Goal: Browse casually

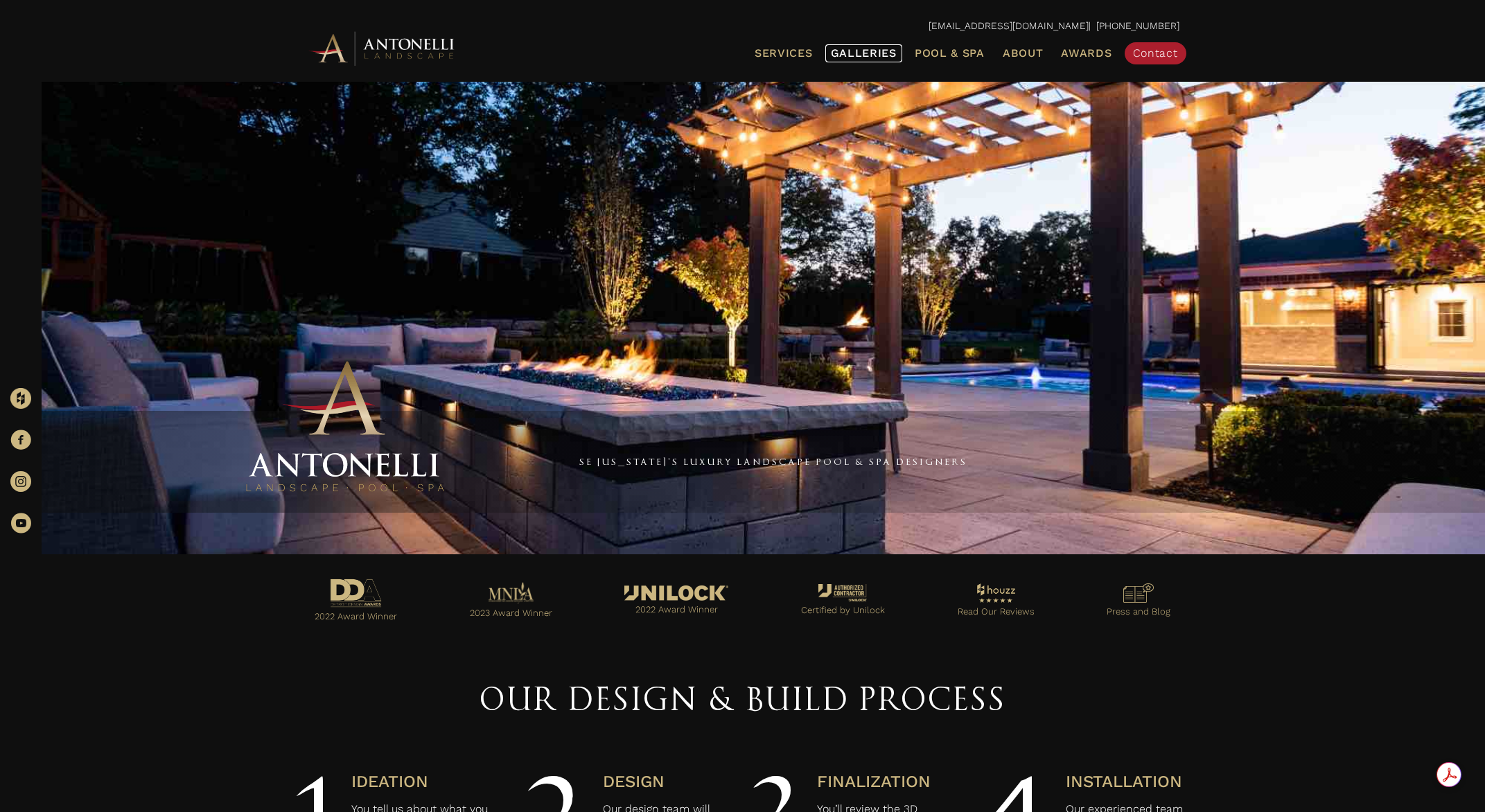
click at [860, 52] on span "Galleries" at bounding box center [864, 53] width 66 height 13
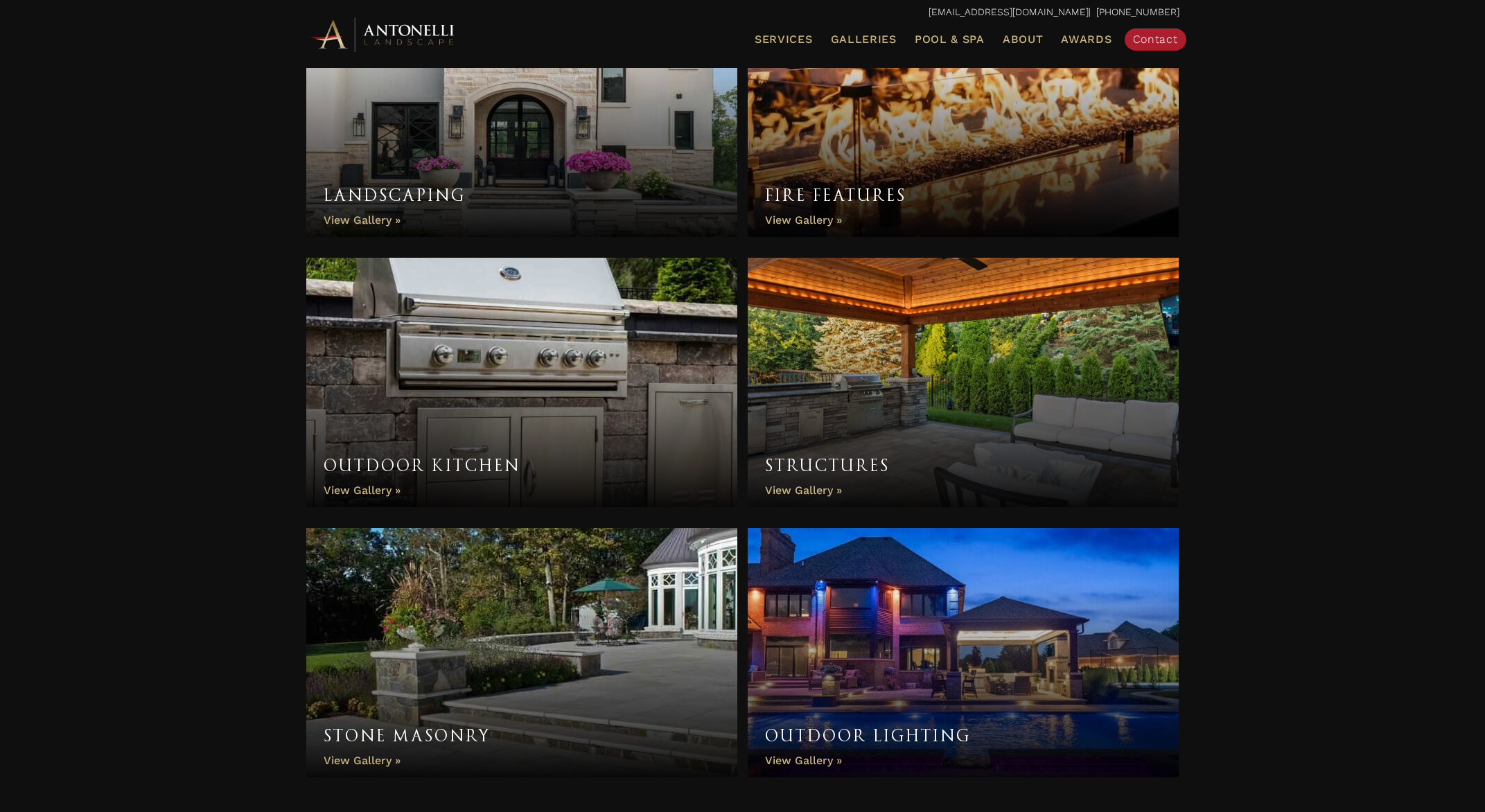
scroll to position [955, 0]
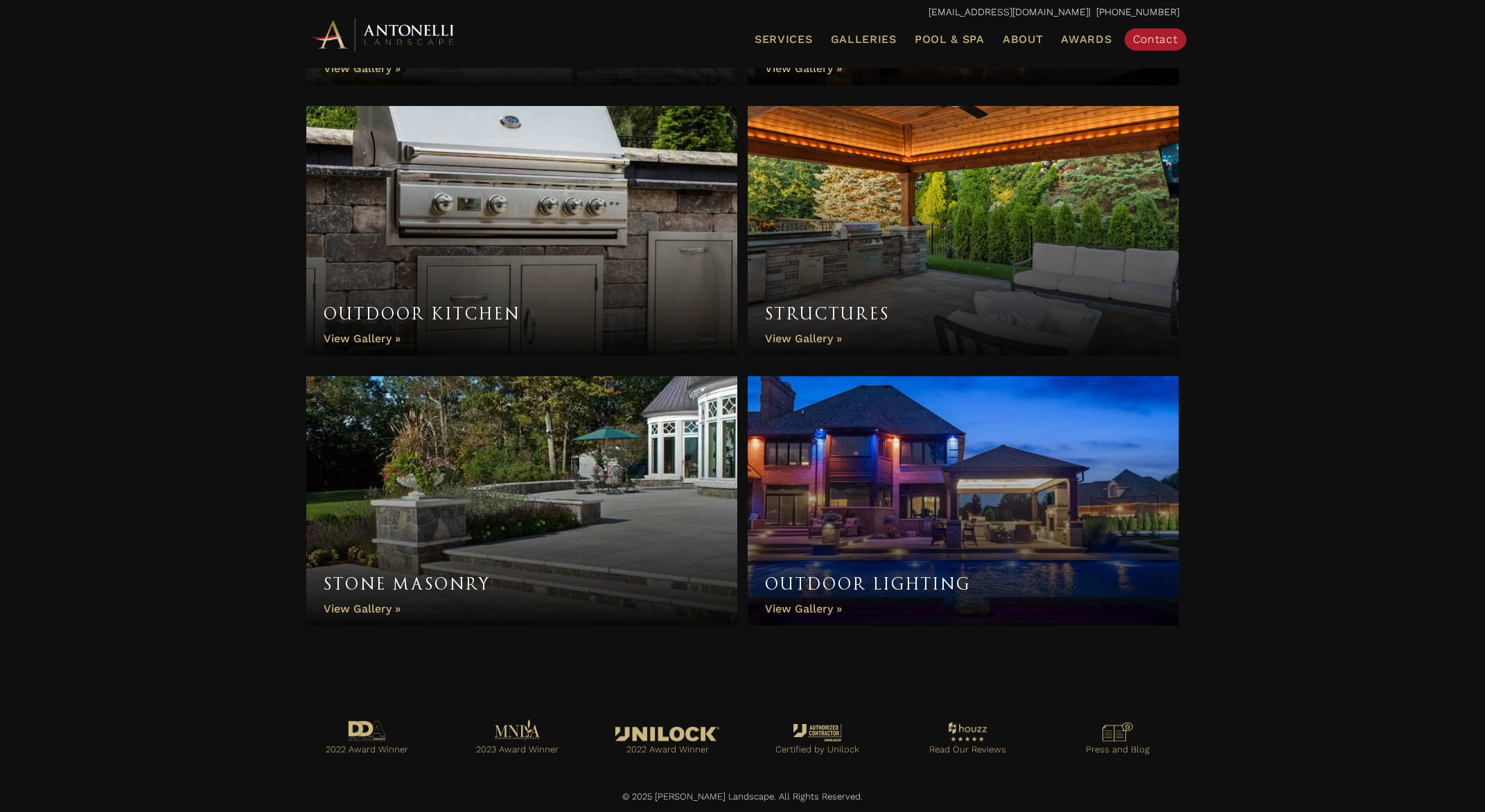
click at [513, 218] on link "Outdoor Kitchen" at bounding box center [522, 230] width 432 height 249
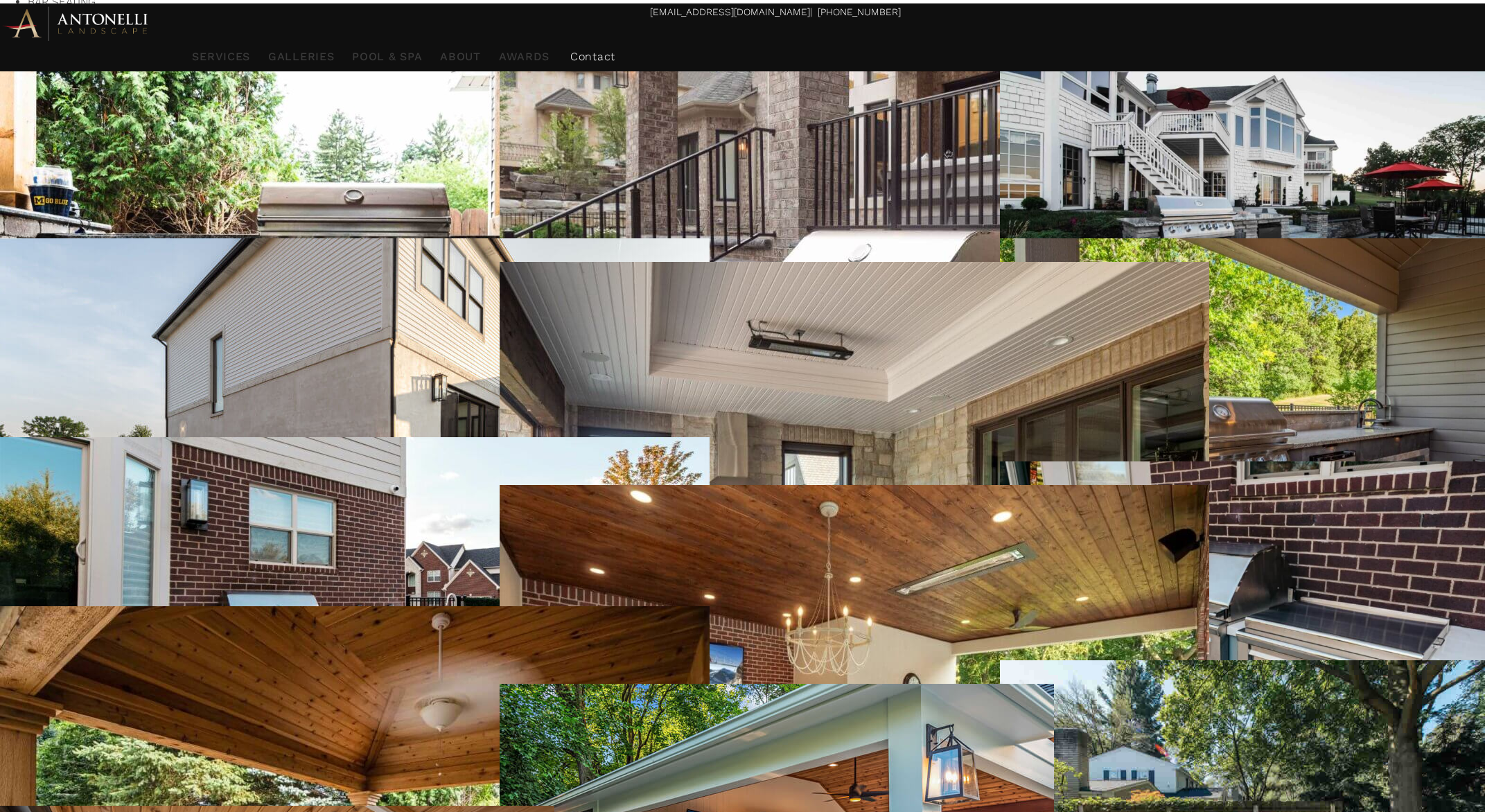
scroll to position [258, 0]
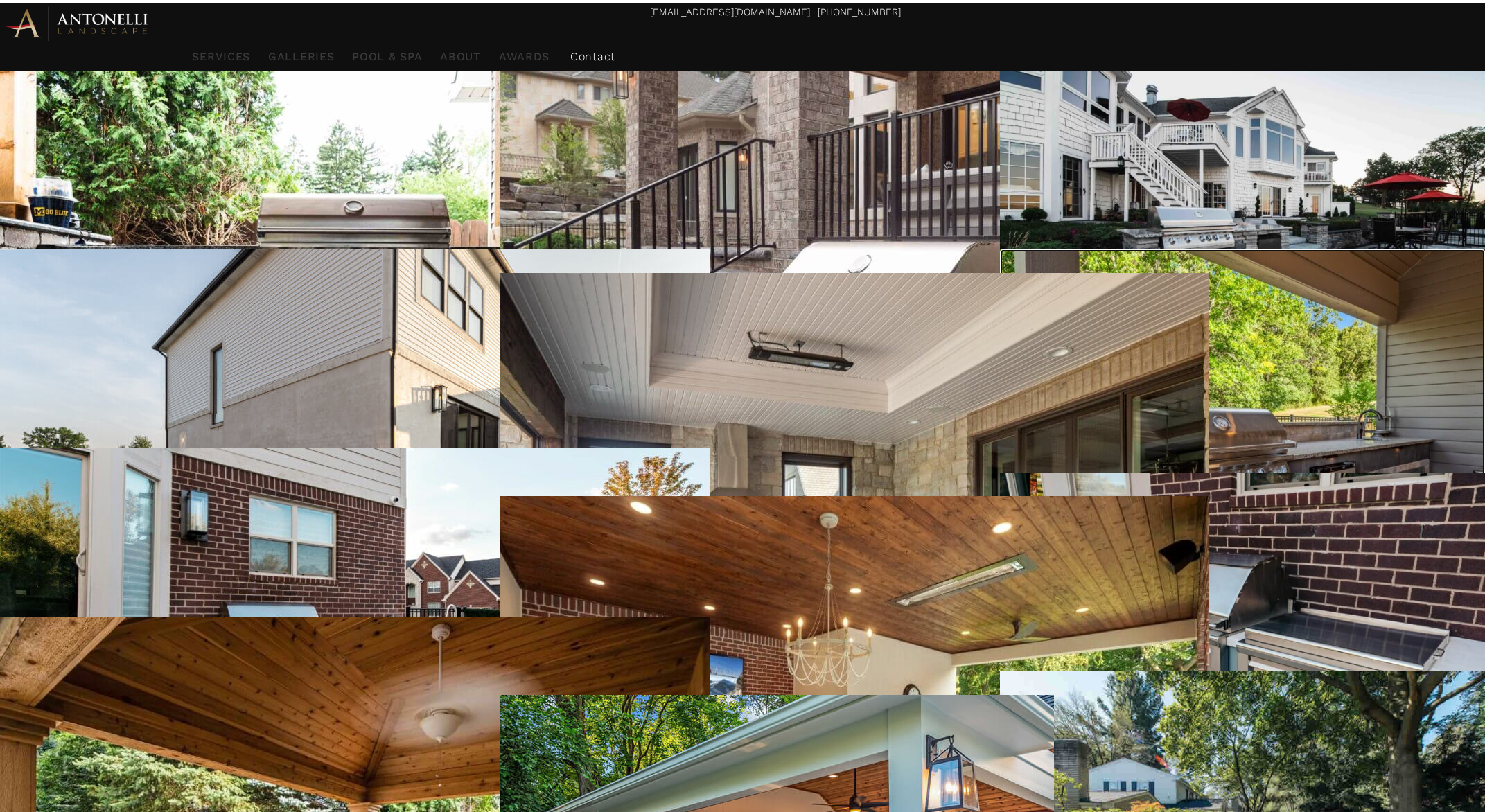
click at [1089, 613] on div at bounding box center [1142, 623] width 285 height 20
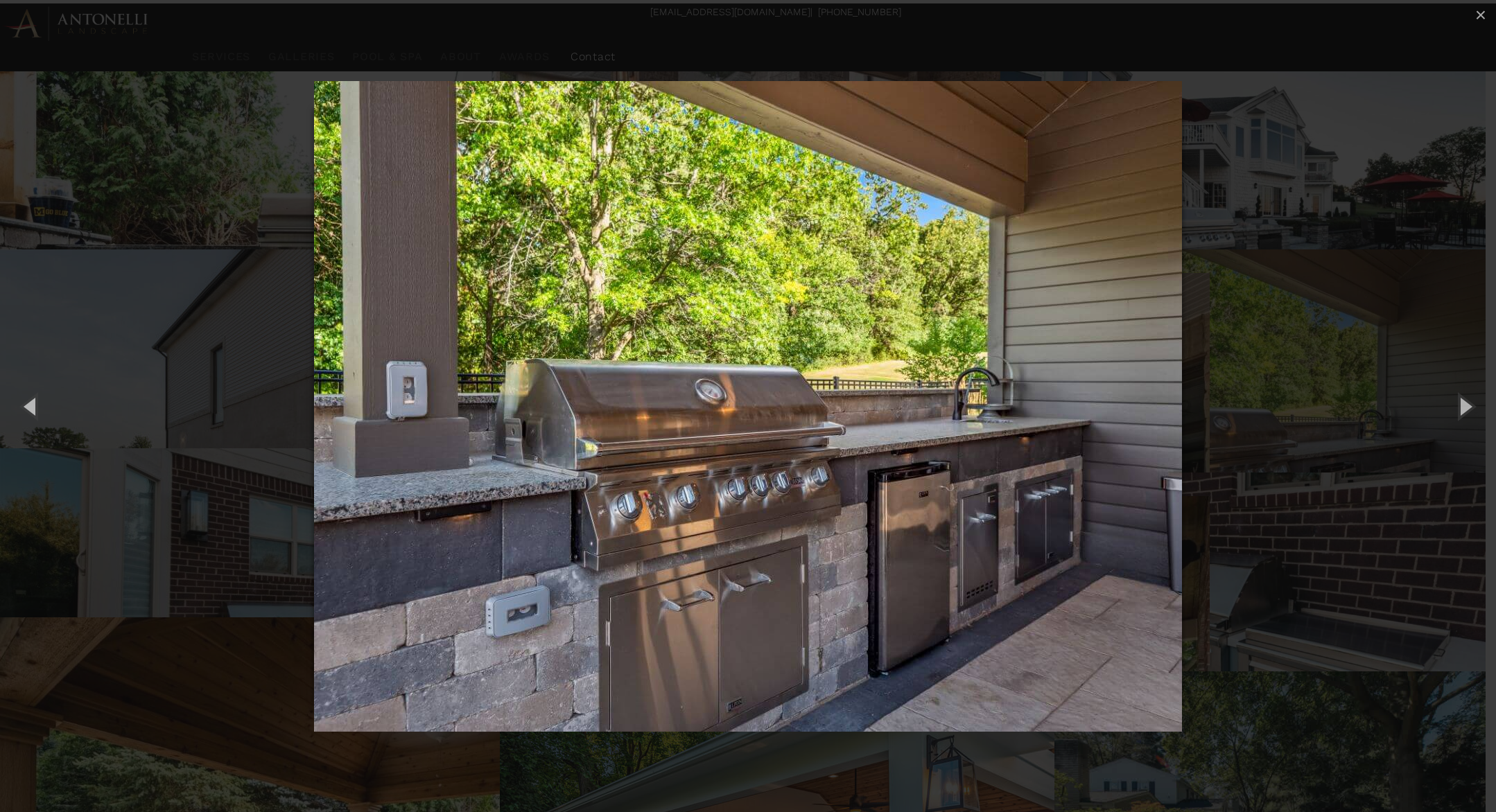
click at [1355, 229] on div "5 of 49 Loading..." at bounding box center [748, 406] width 1496 height 812
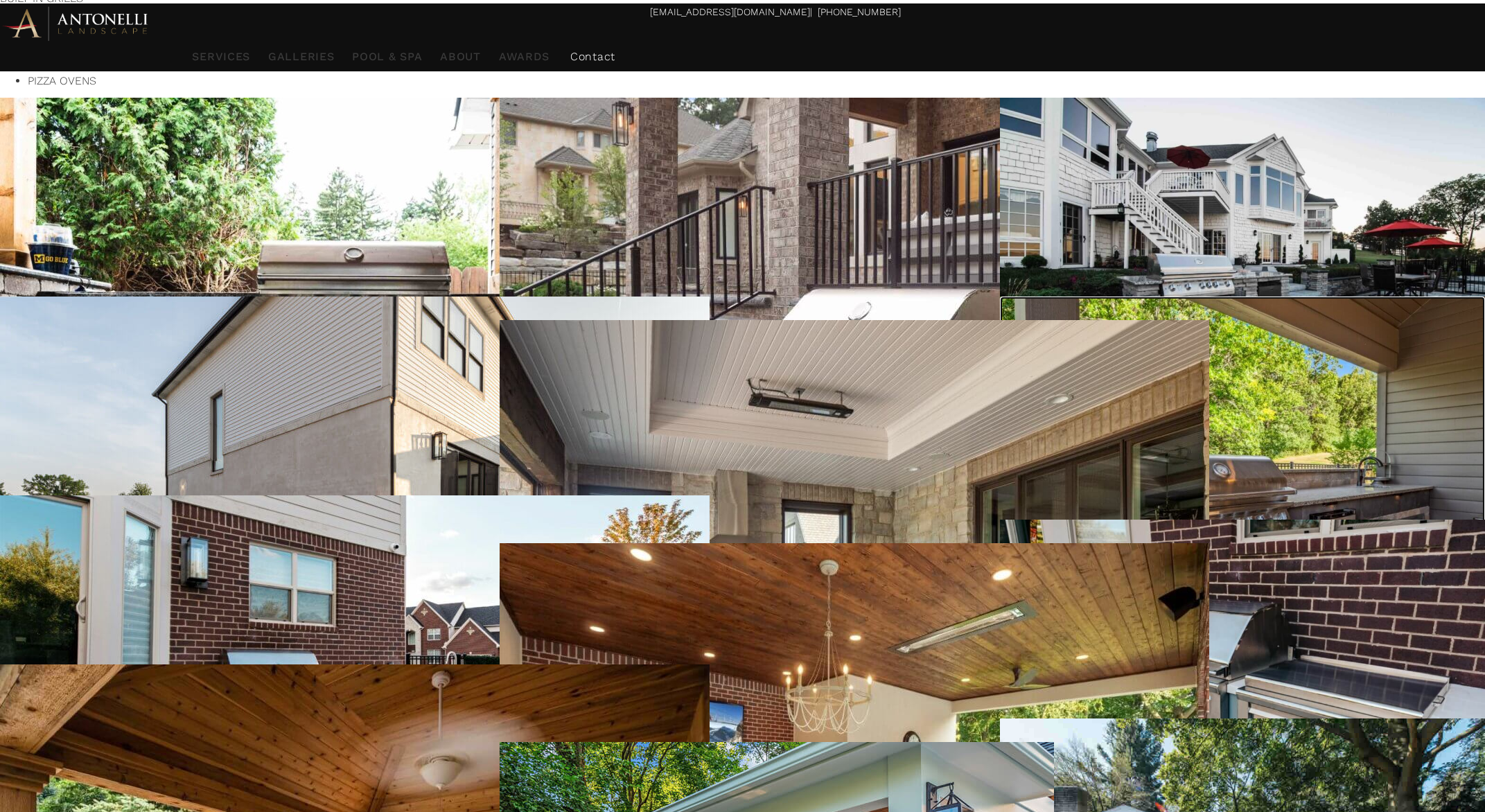
scroll to position [189, 0]
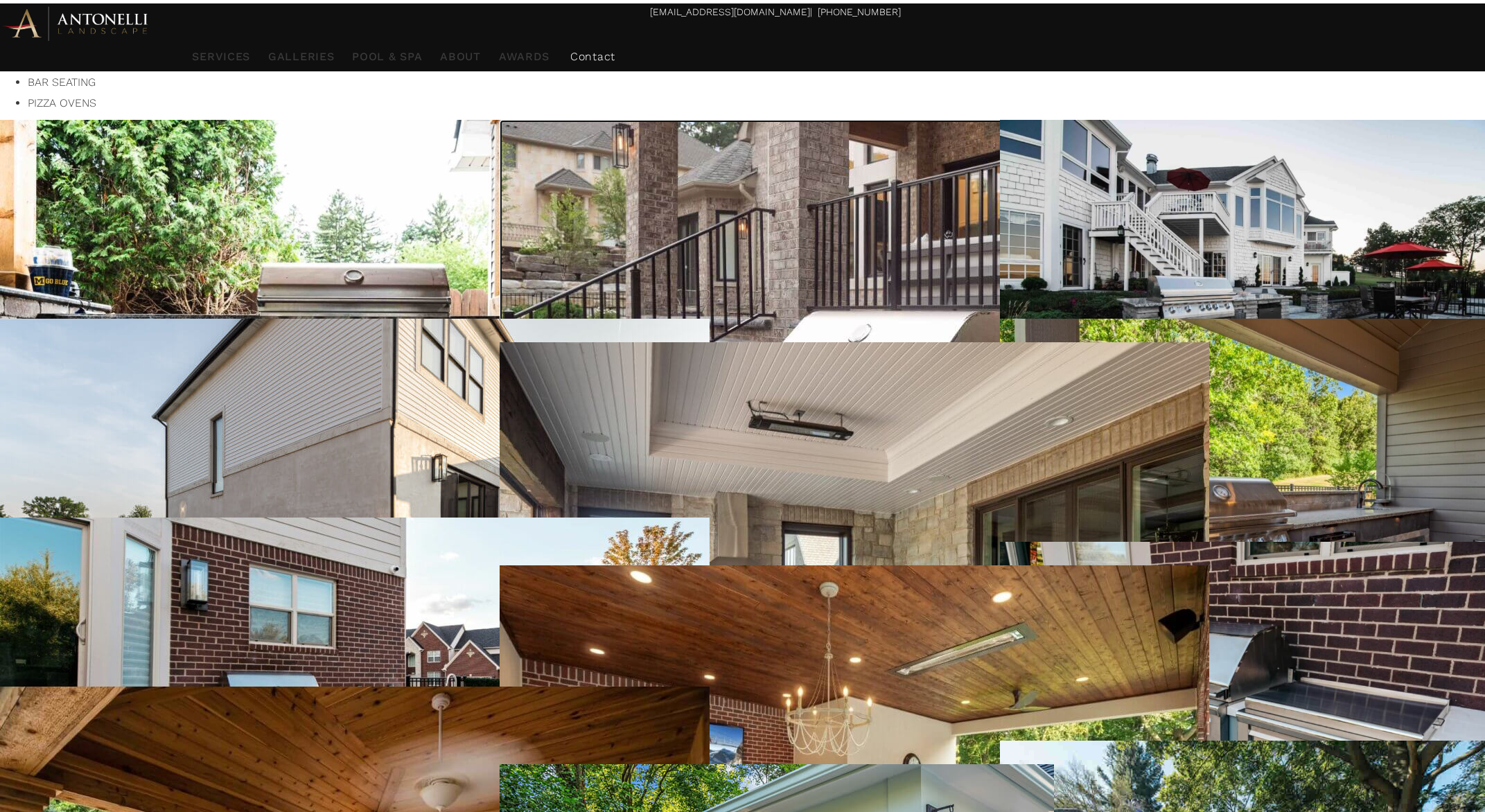
click at [761, 640] on div at bounding box center [643, 650] width 285 height 20
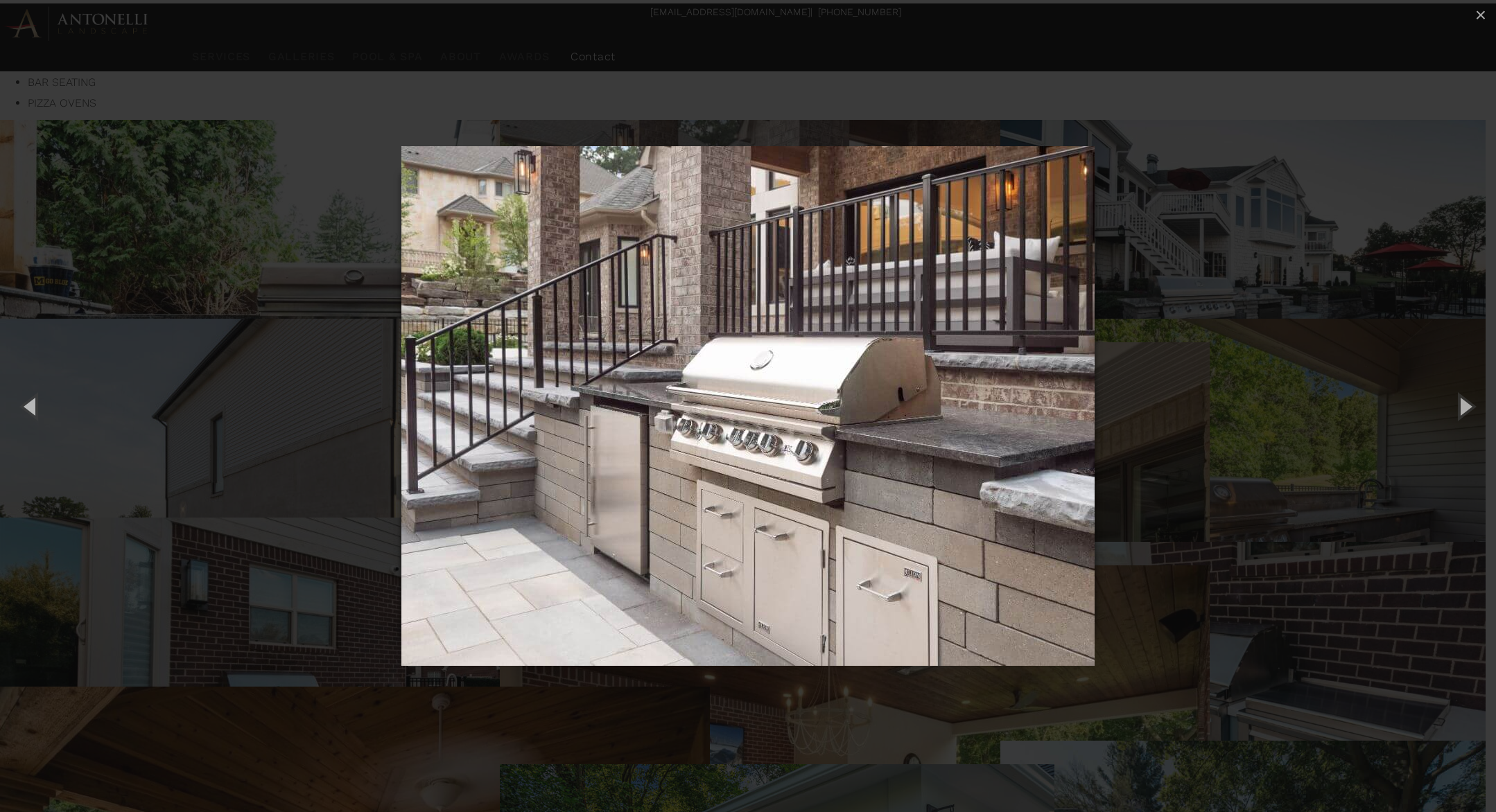
click at [1364, 485] on div "2 of 49 Loading..." at bounding box center [748, 406] width 1496 height 812
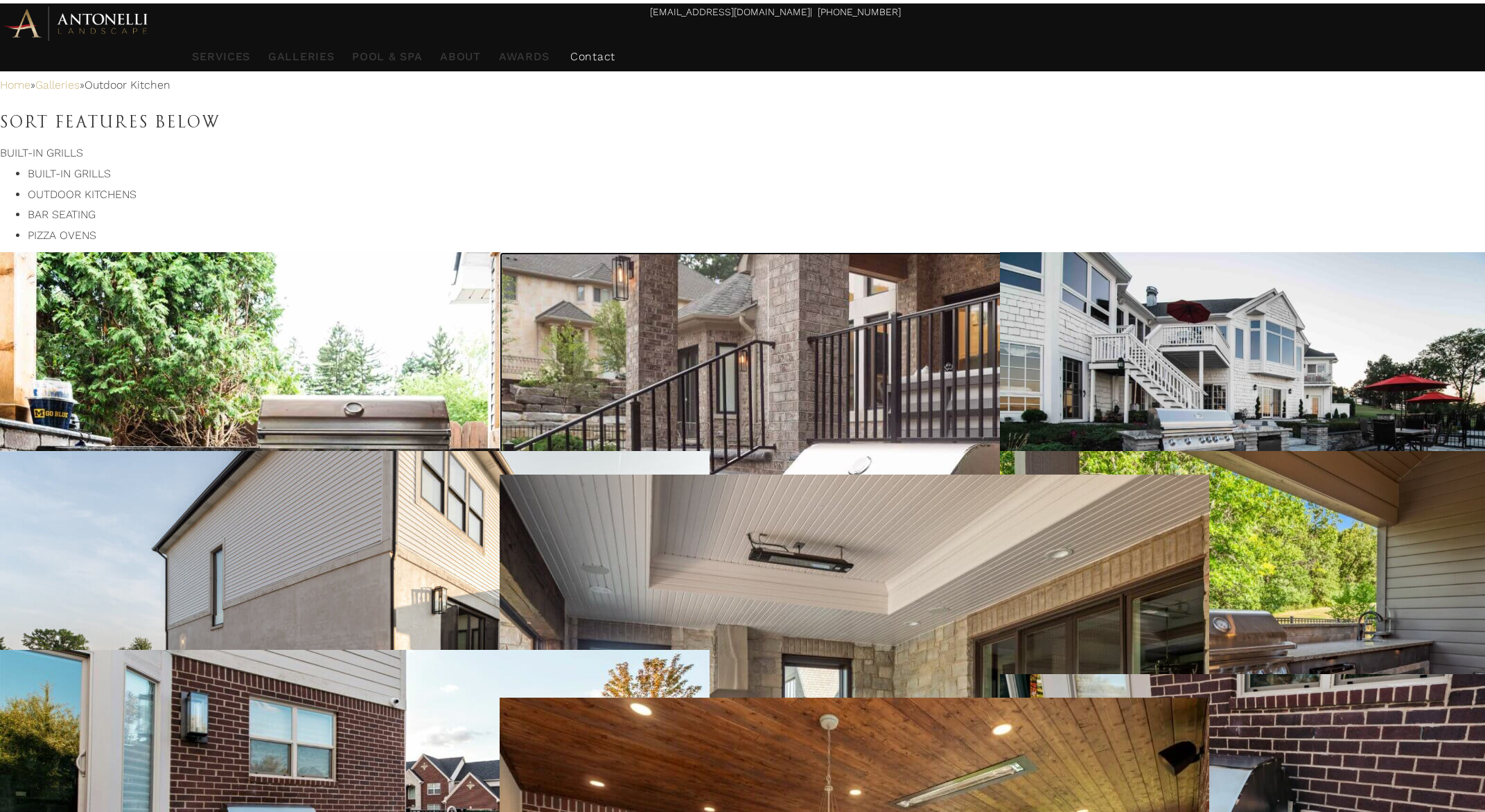
scroll to position [51, 0]
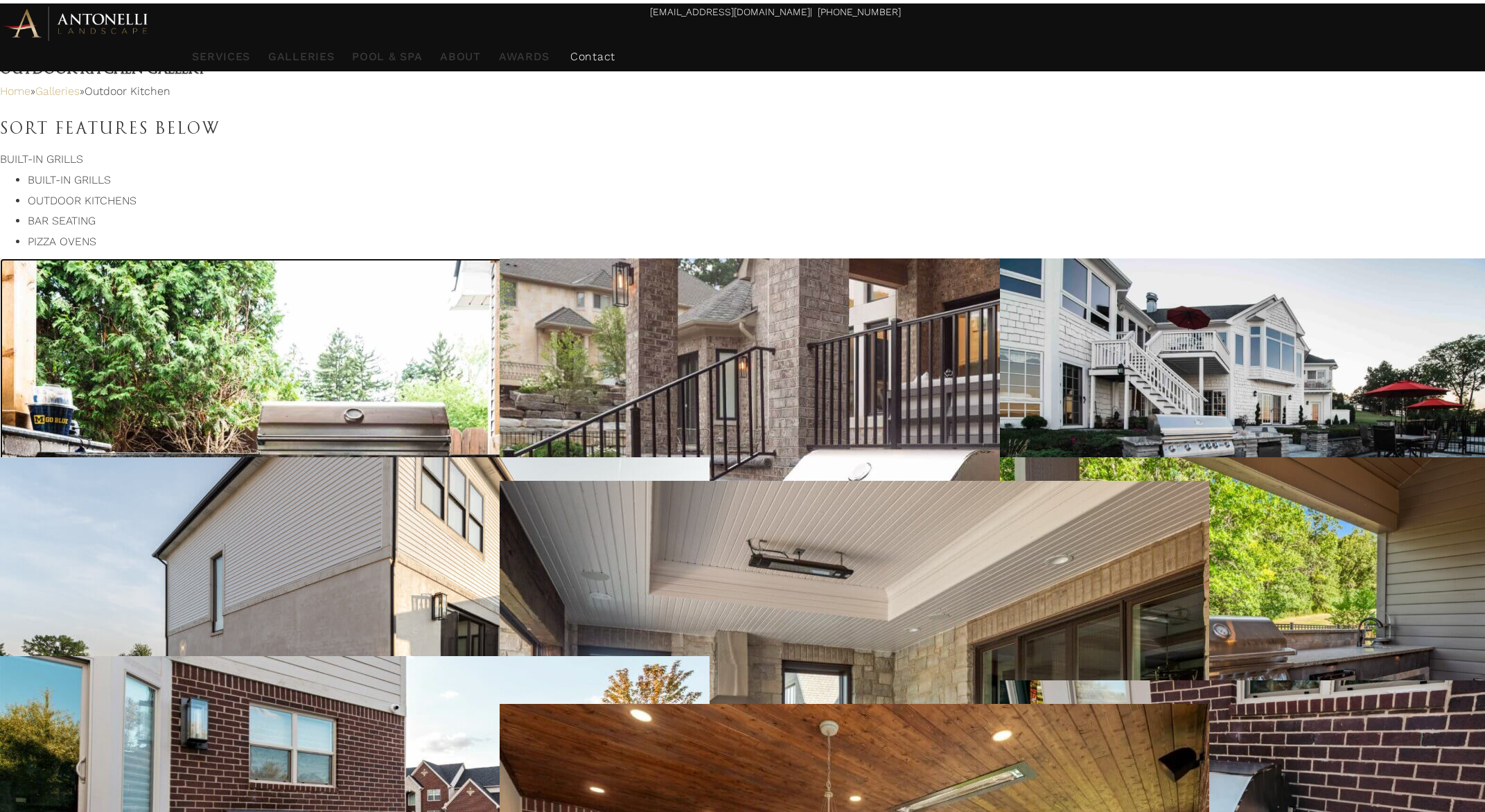
click at [285, 733] on div at bounding box center [143, 742] width 285 height 20
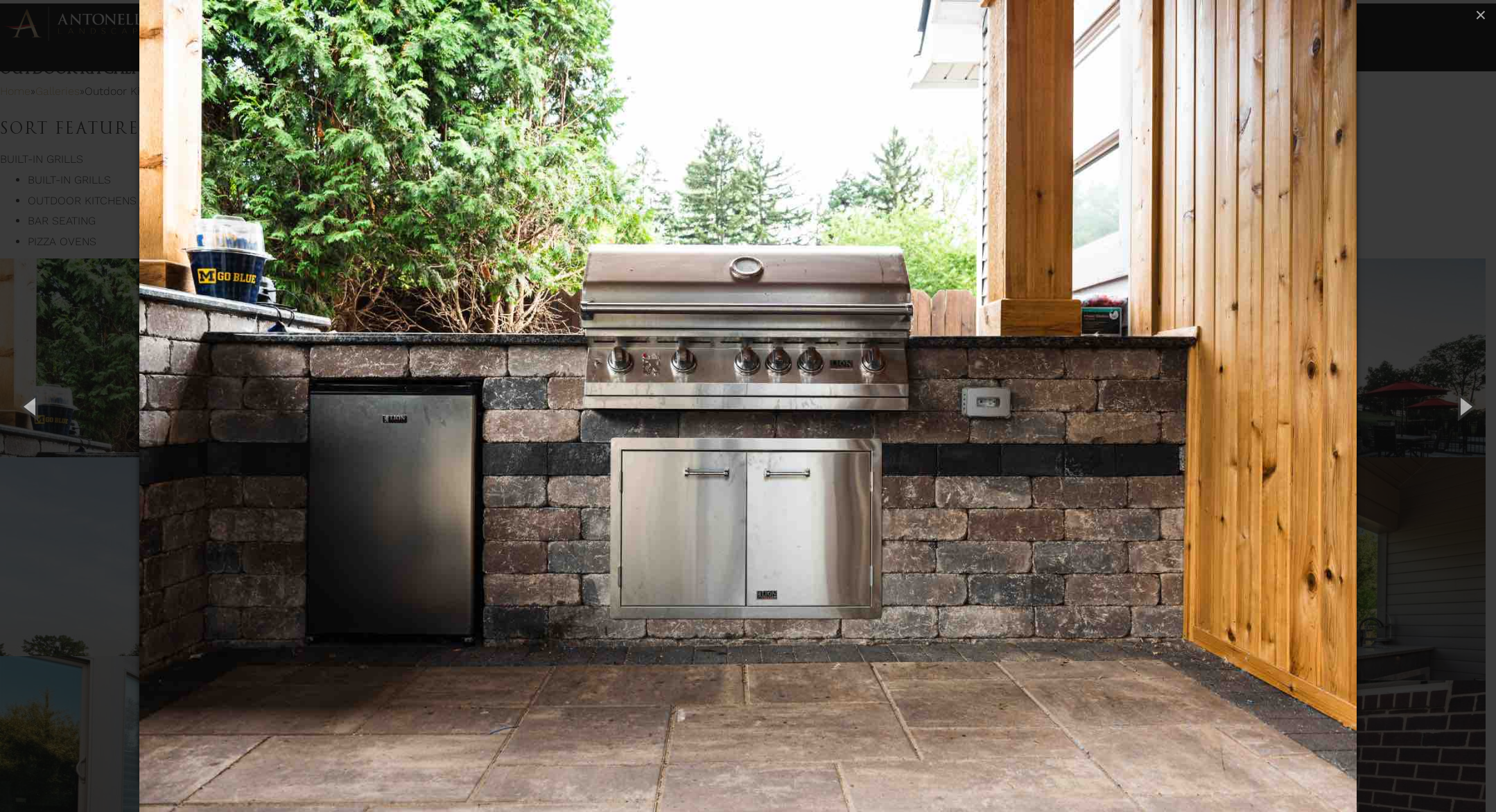
click at [1423, 501] on div "1 of 49 Loading..." at bounding box center [748, 406] width 1496 height 812
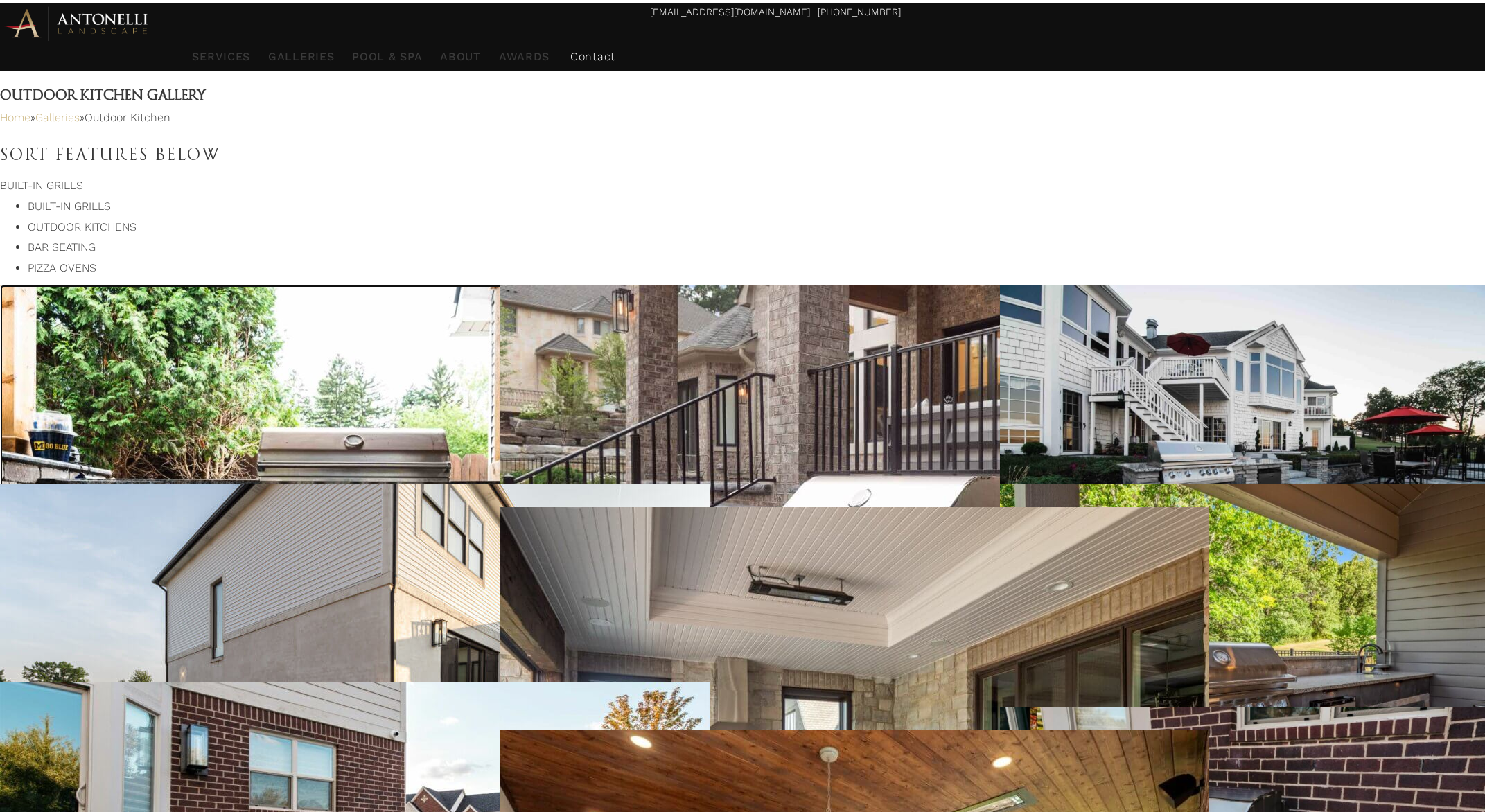
scroll to position [0, 0]
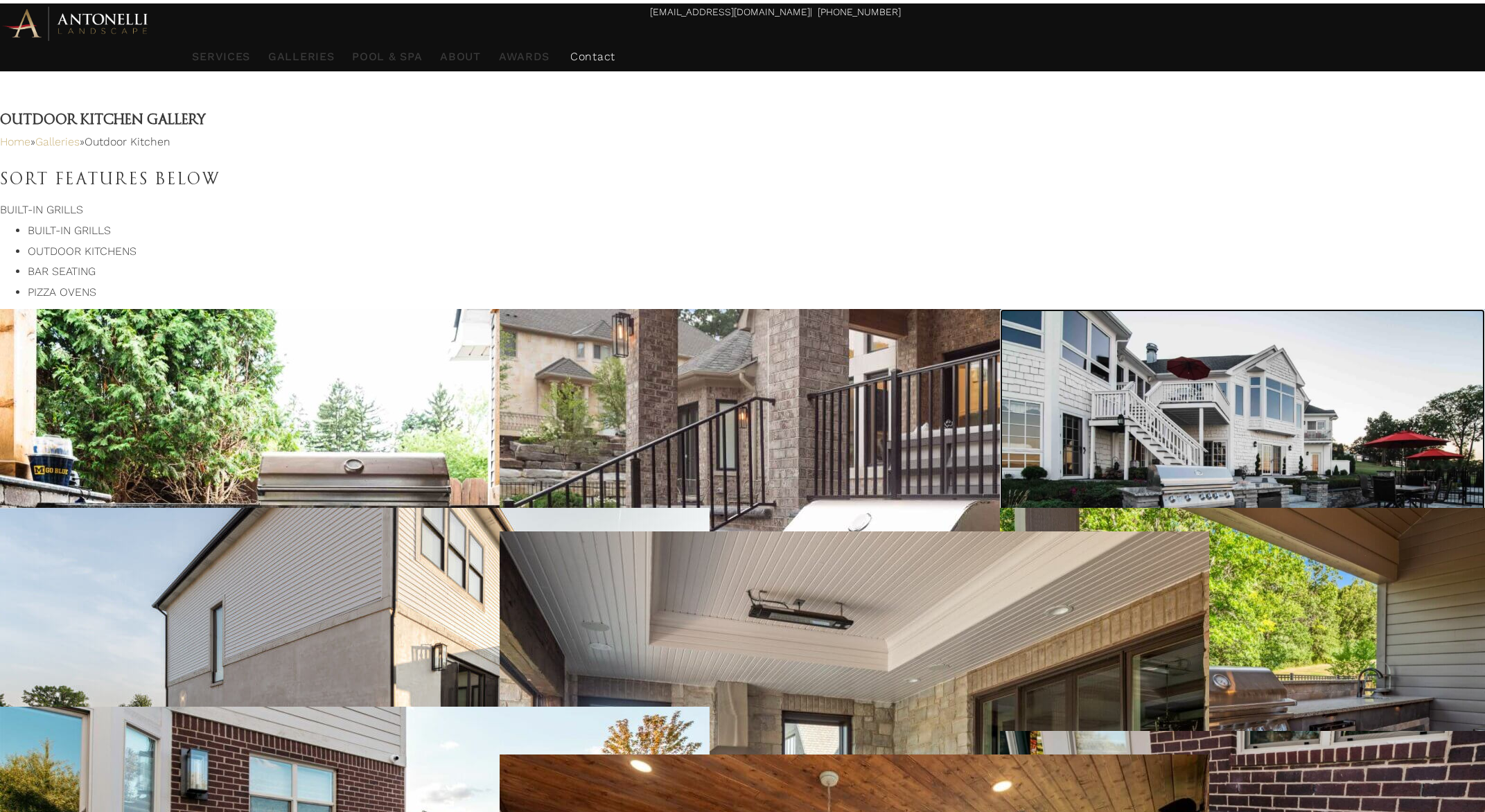
click at [1081, 633] on div at bounding box center [1142, 643] width 285 height 20
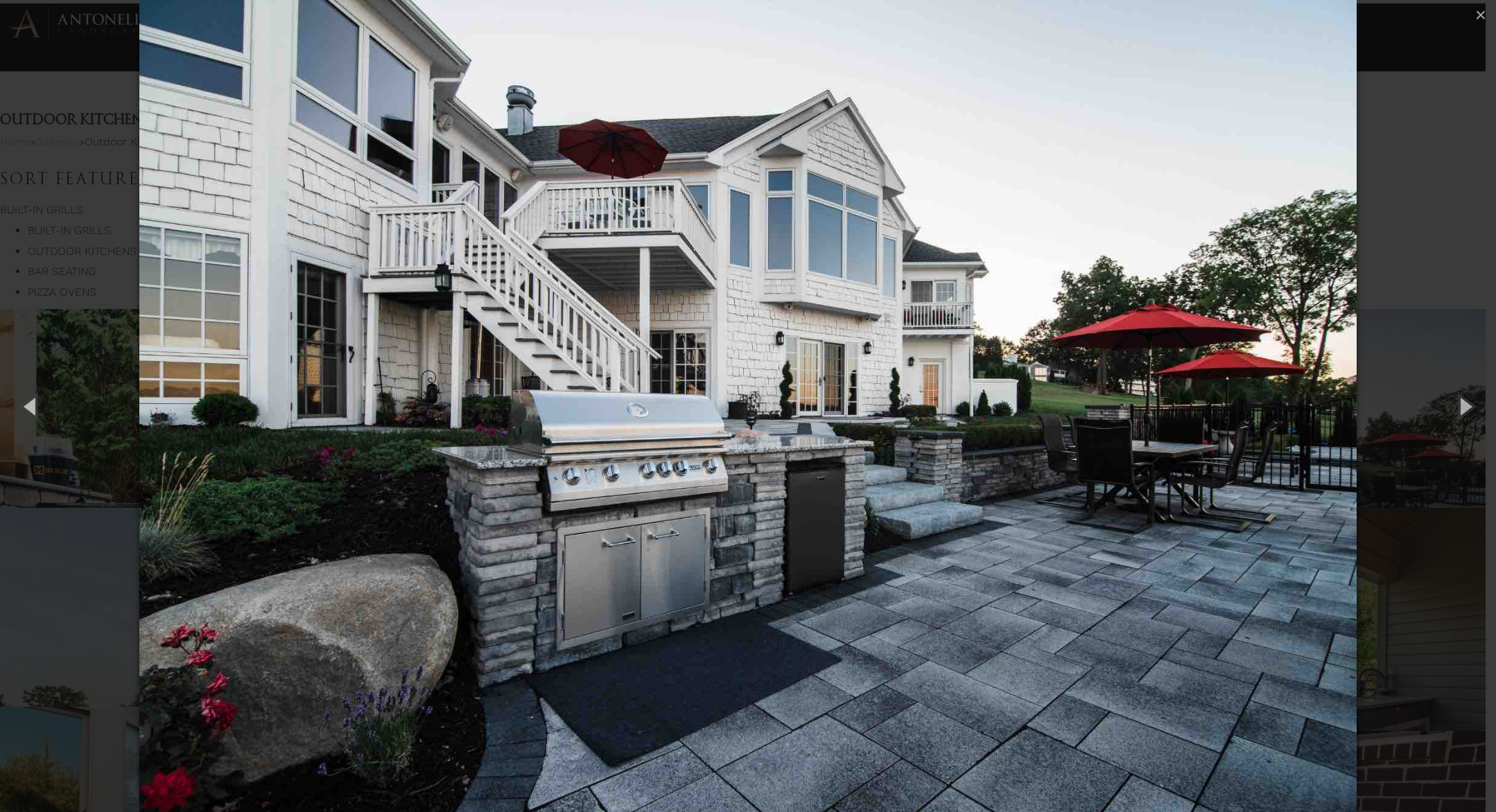
click at [1375, 265] on div "3 of 49 Loading..." at bounding box center [748, 406] width 1496 height 812
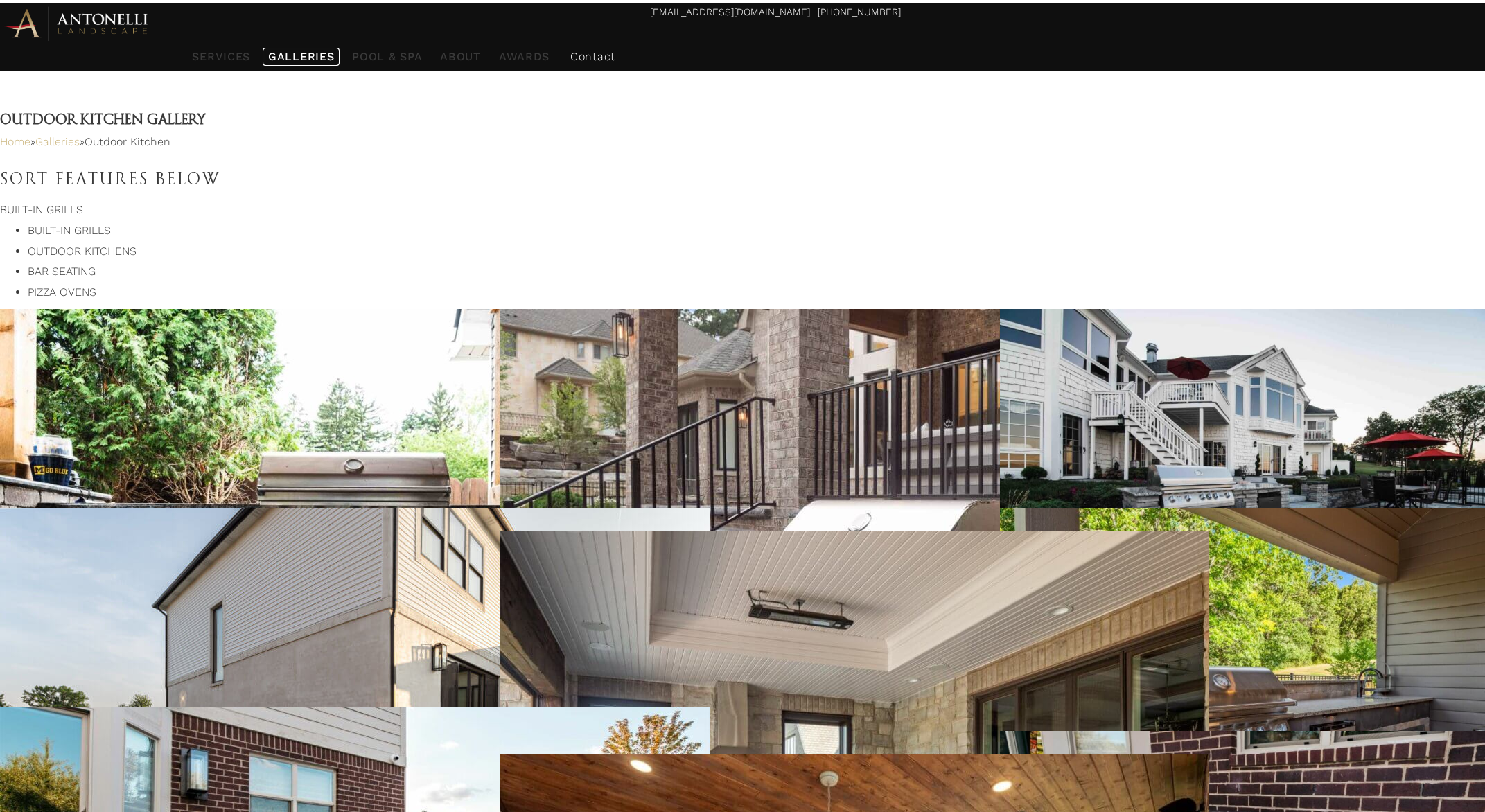
click at [334, 50] on span "Galleries" at bounding box center [301, 57] width 66 height 13
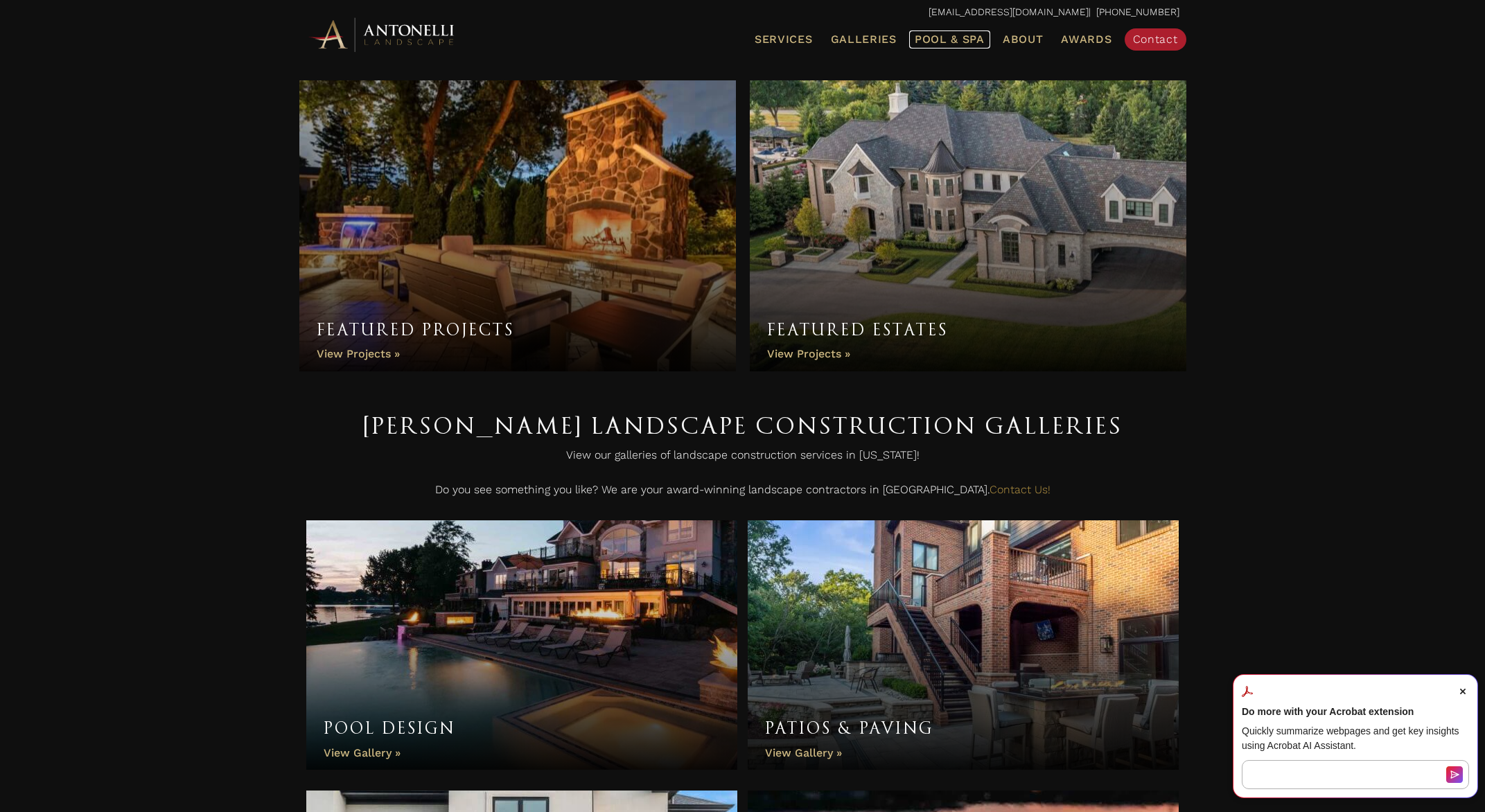
click at [955, 39] on span "Pool & Spa" at bounding box center [949, 39] width 70 height 13
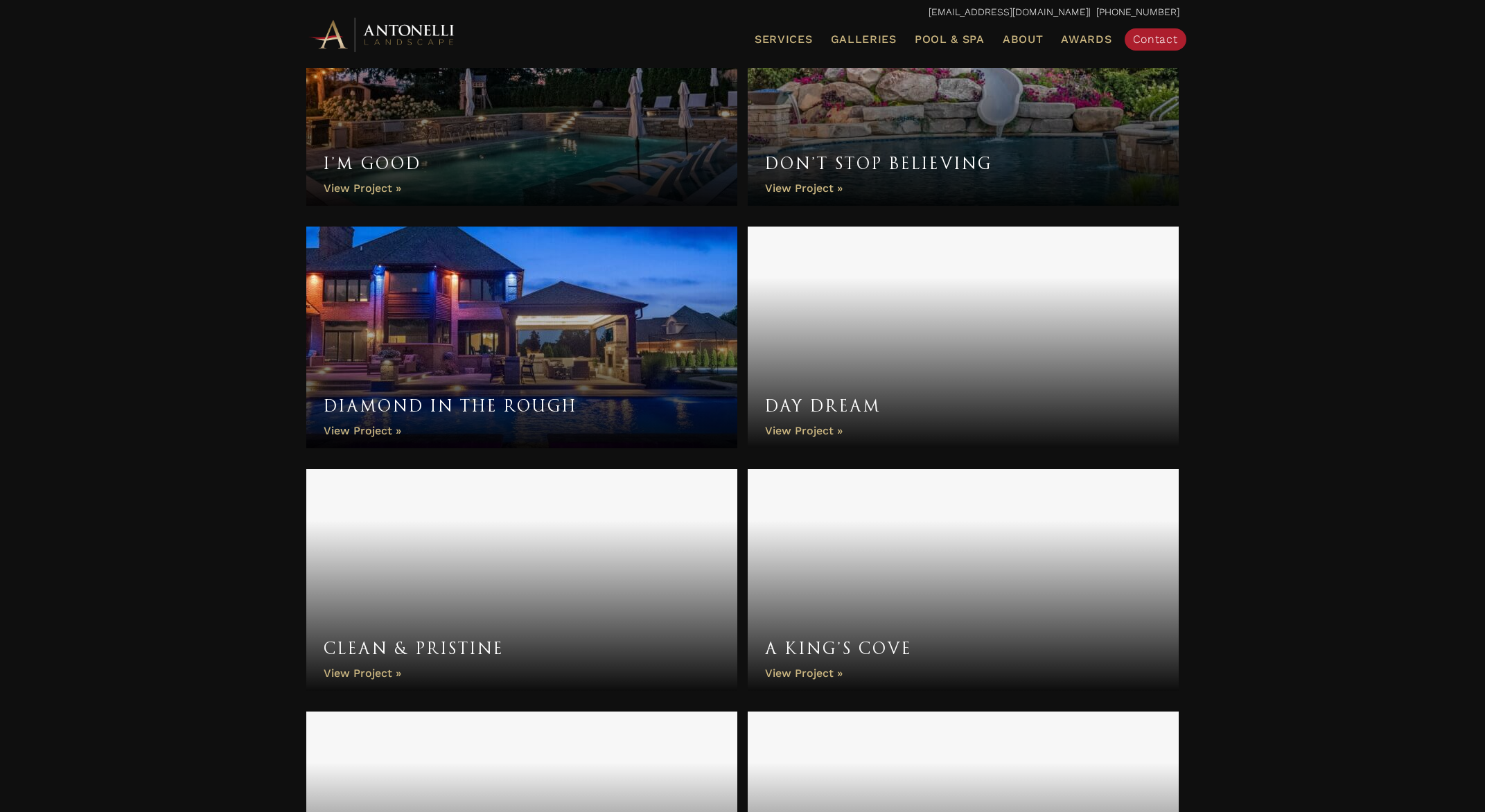
scroll to position [1455, 0]
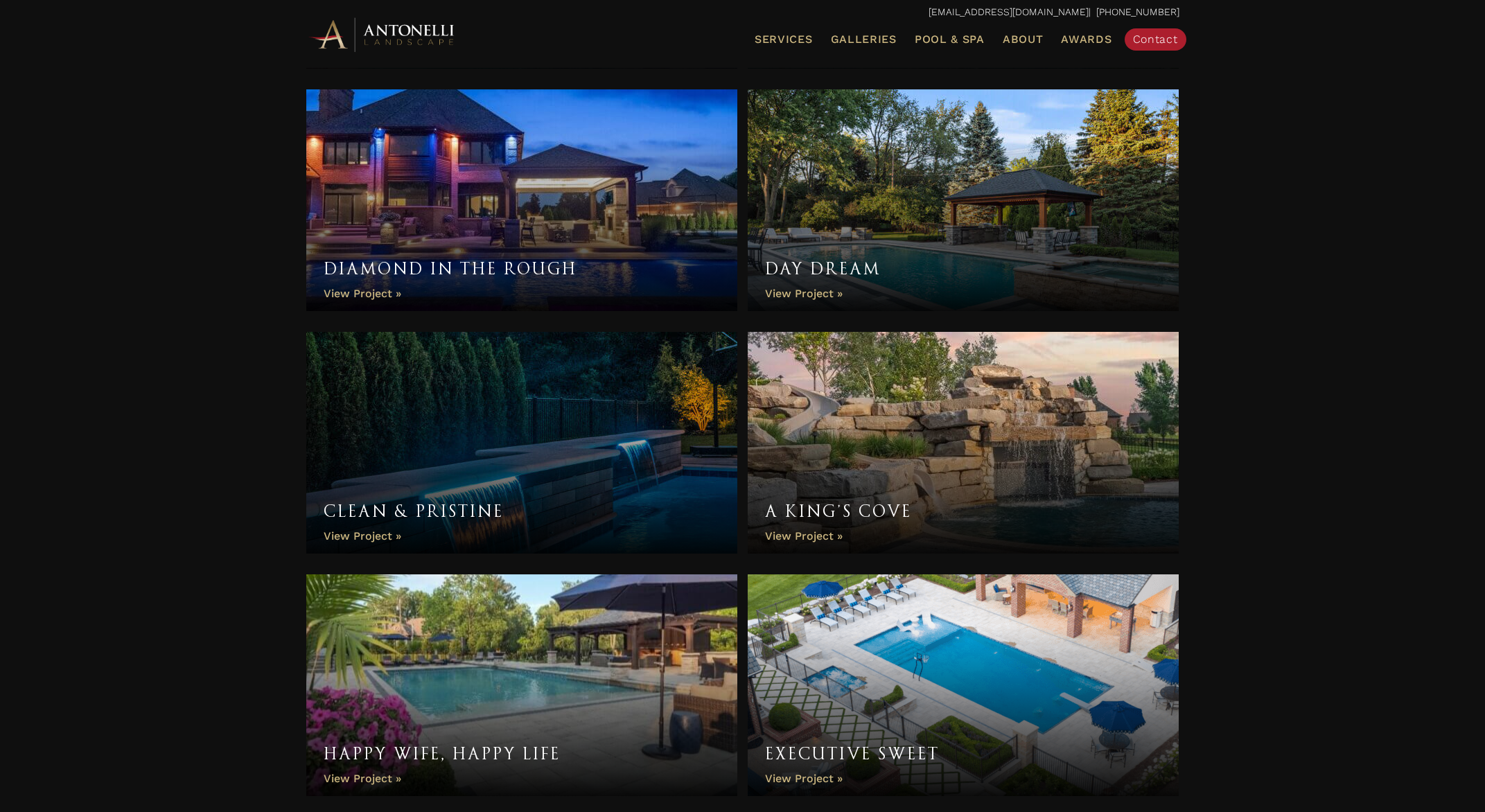
click at [552, 208] on link "Diamond In The Rough" at bounding box center [522, 200] width 432 height 222
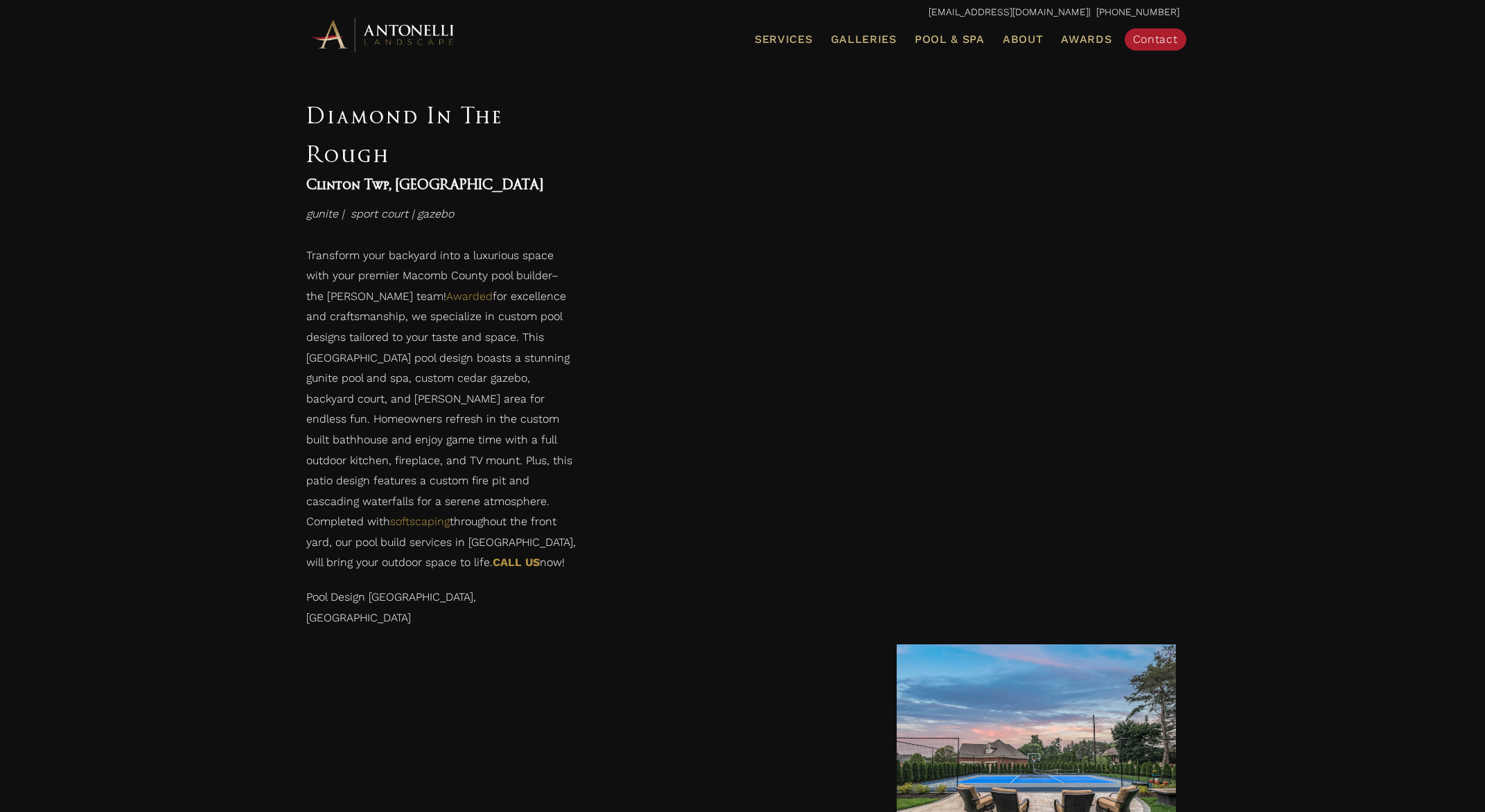
scroll to position [853, 0]
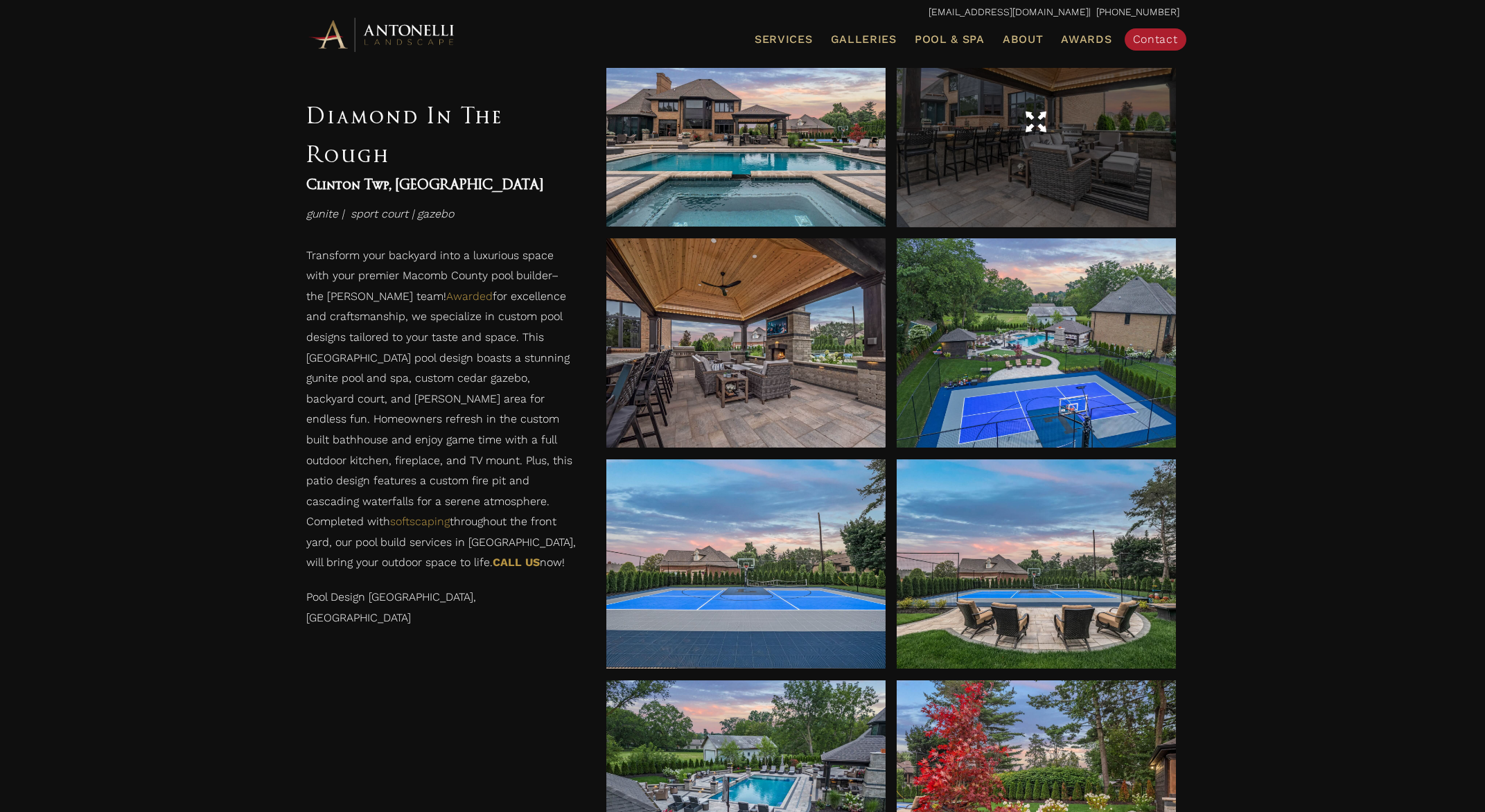
click at [1096, 120] on div at bounding box center [1036, 122] width 279 height 39
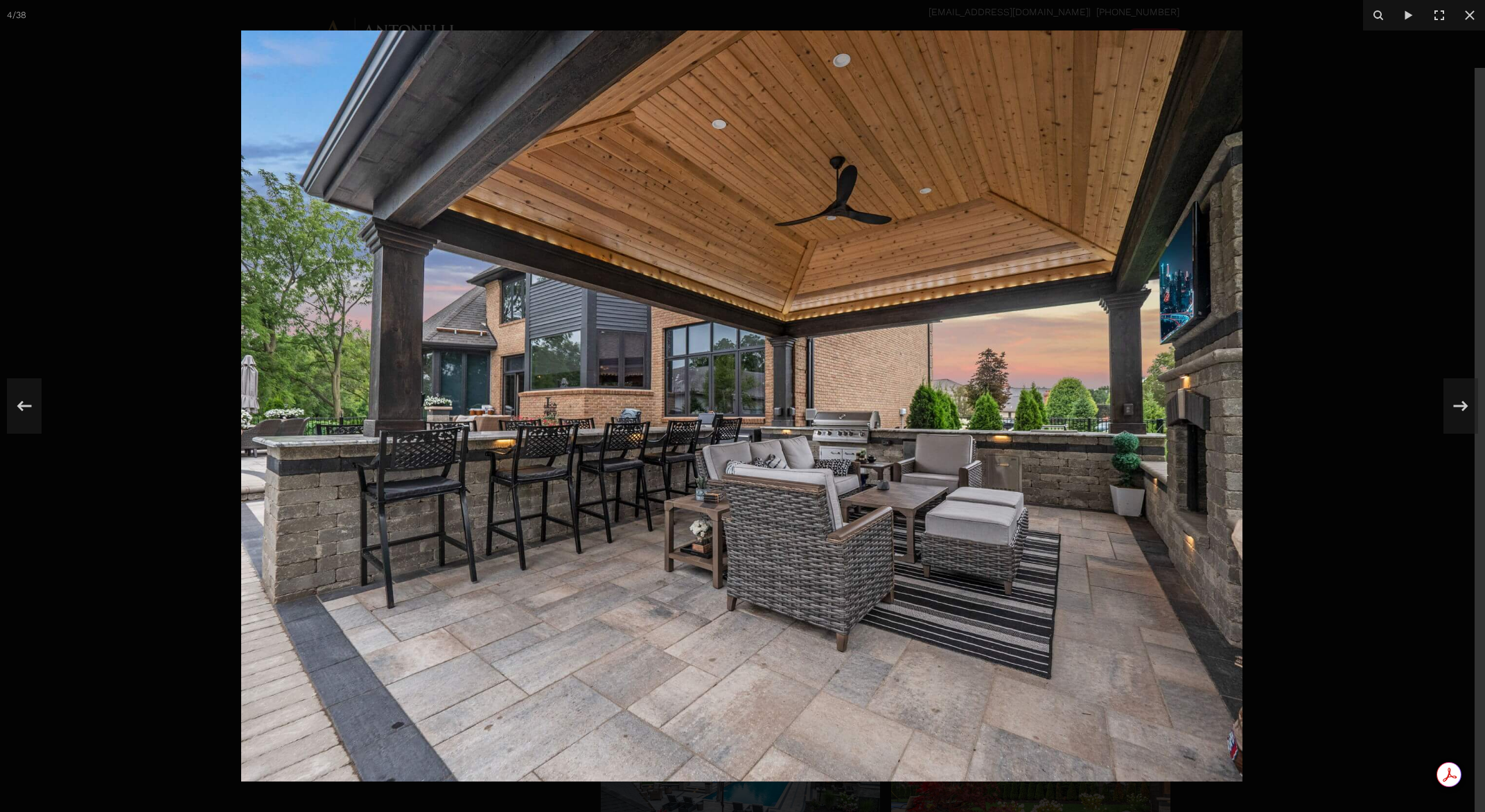
click at [1351, 335] on div at bounding box center [742, 406] width 1485 height 812
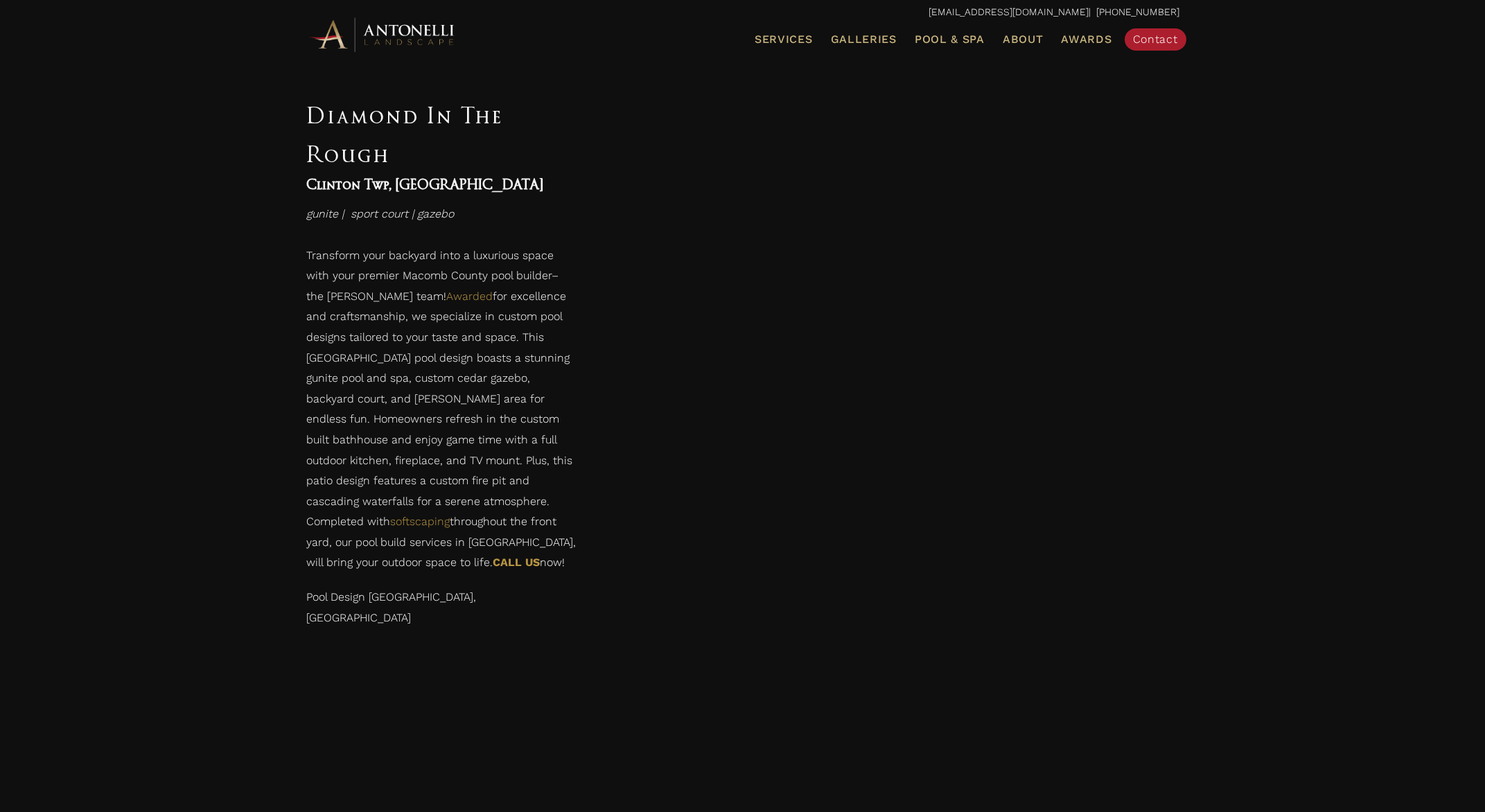
scroll to position [3625, 0]
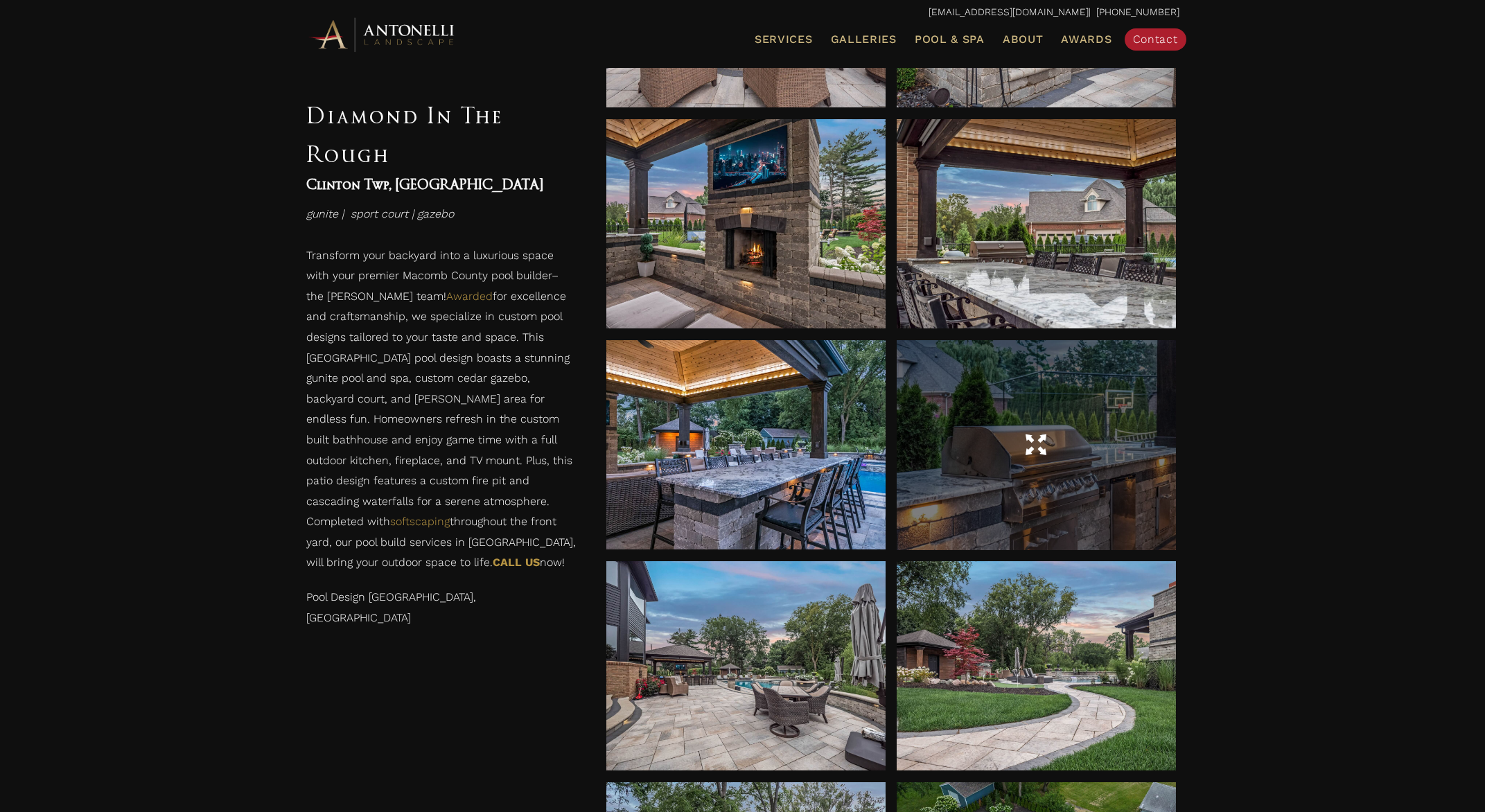
click at [1110, 437] on div at bounding box center [1036, 445] width 279 height 39
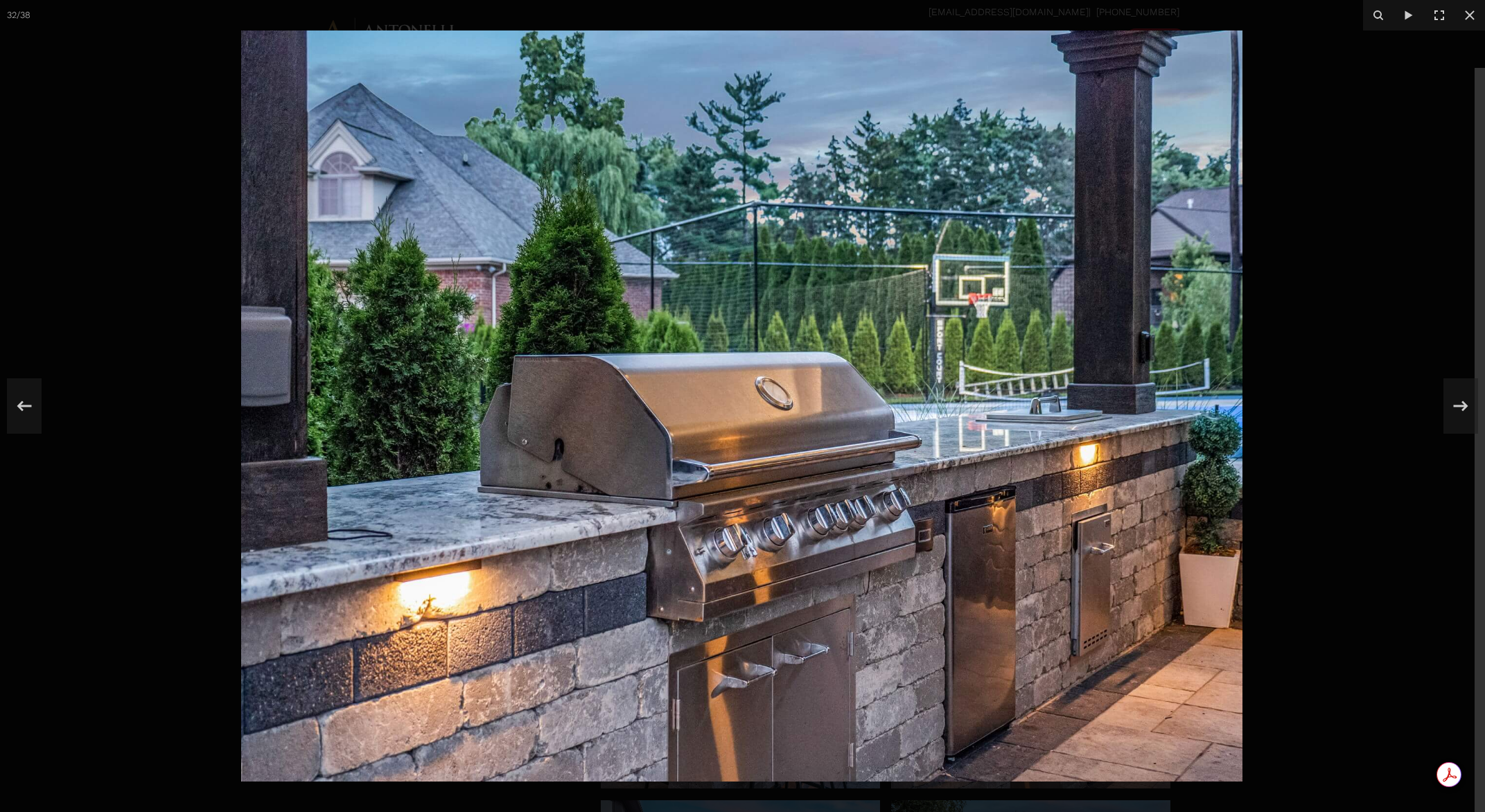
scroll to position [3348, 0]
click at [1378, 356] on div at bounding box center [742, 406] width 1485 height 812
